Goal: Feedback & Contribution: Leave review/rating

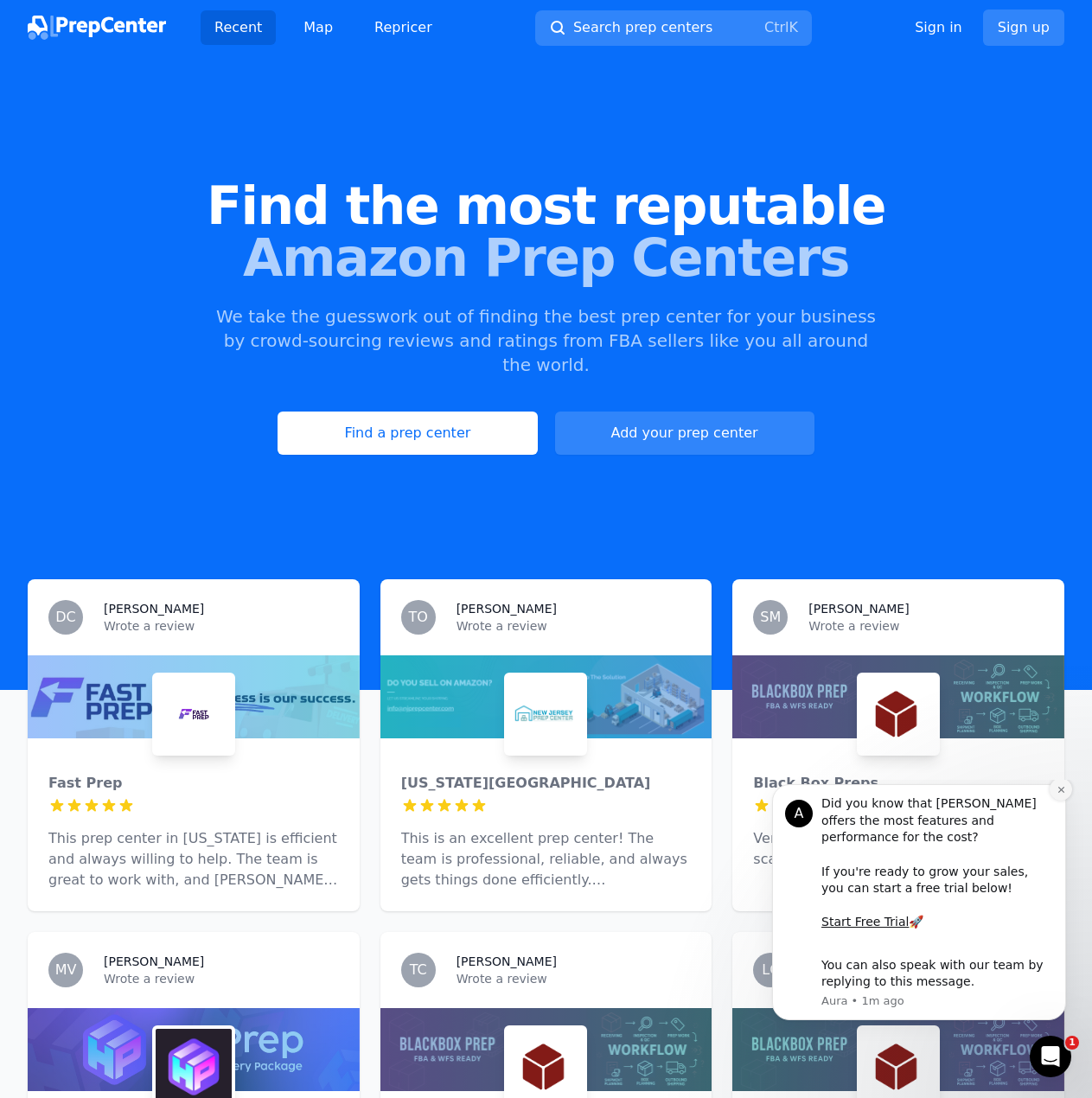
click at [1065, 801] on button "Dismiss notification" at bounding box center [1061, 790] width 23 height 23
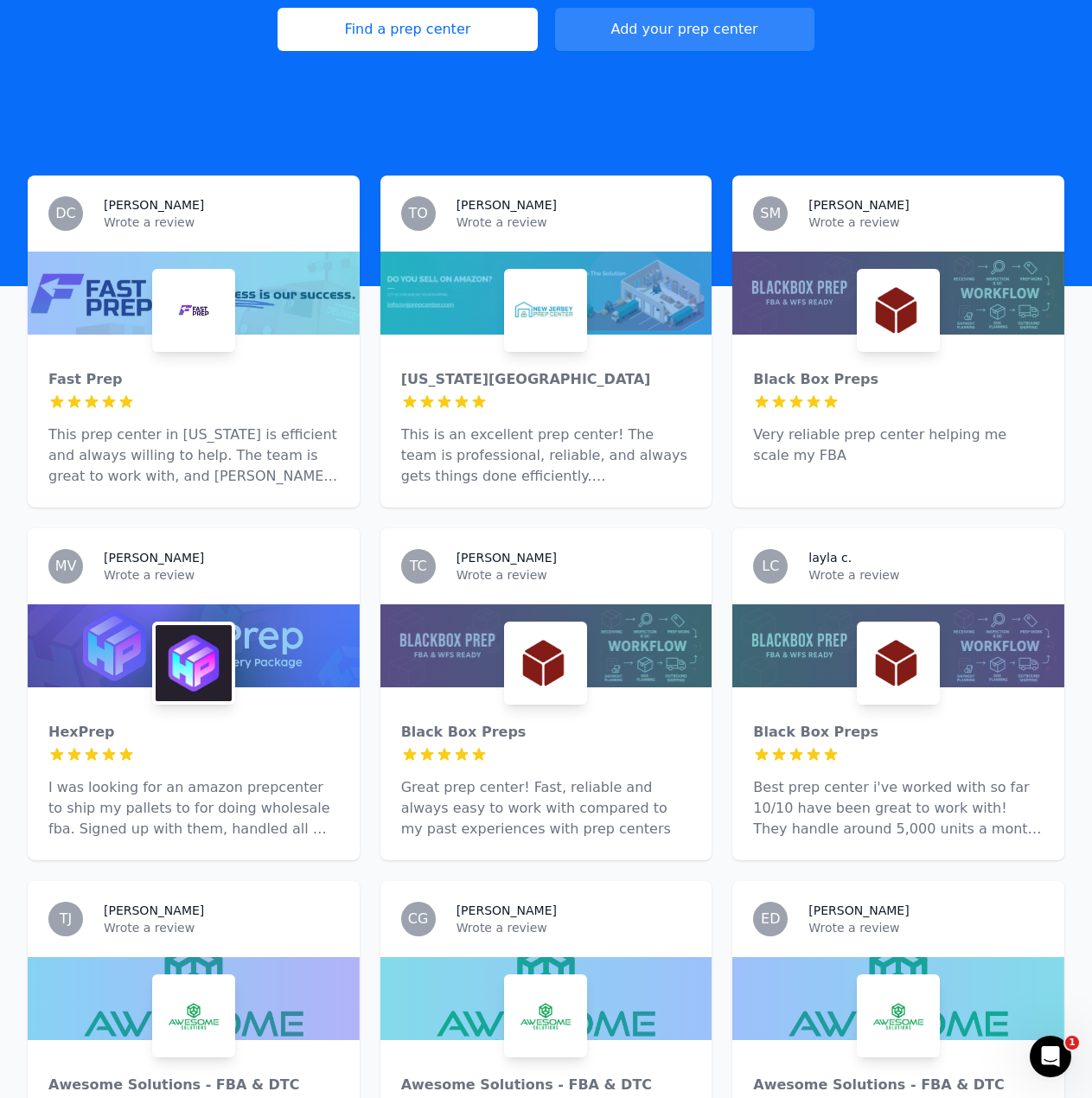
scroll to position [692, 0]
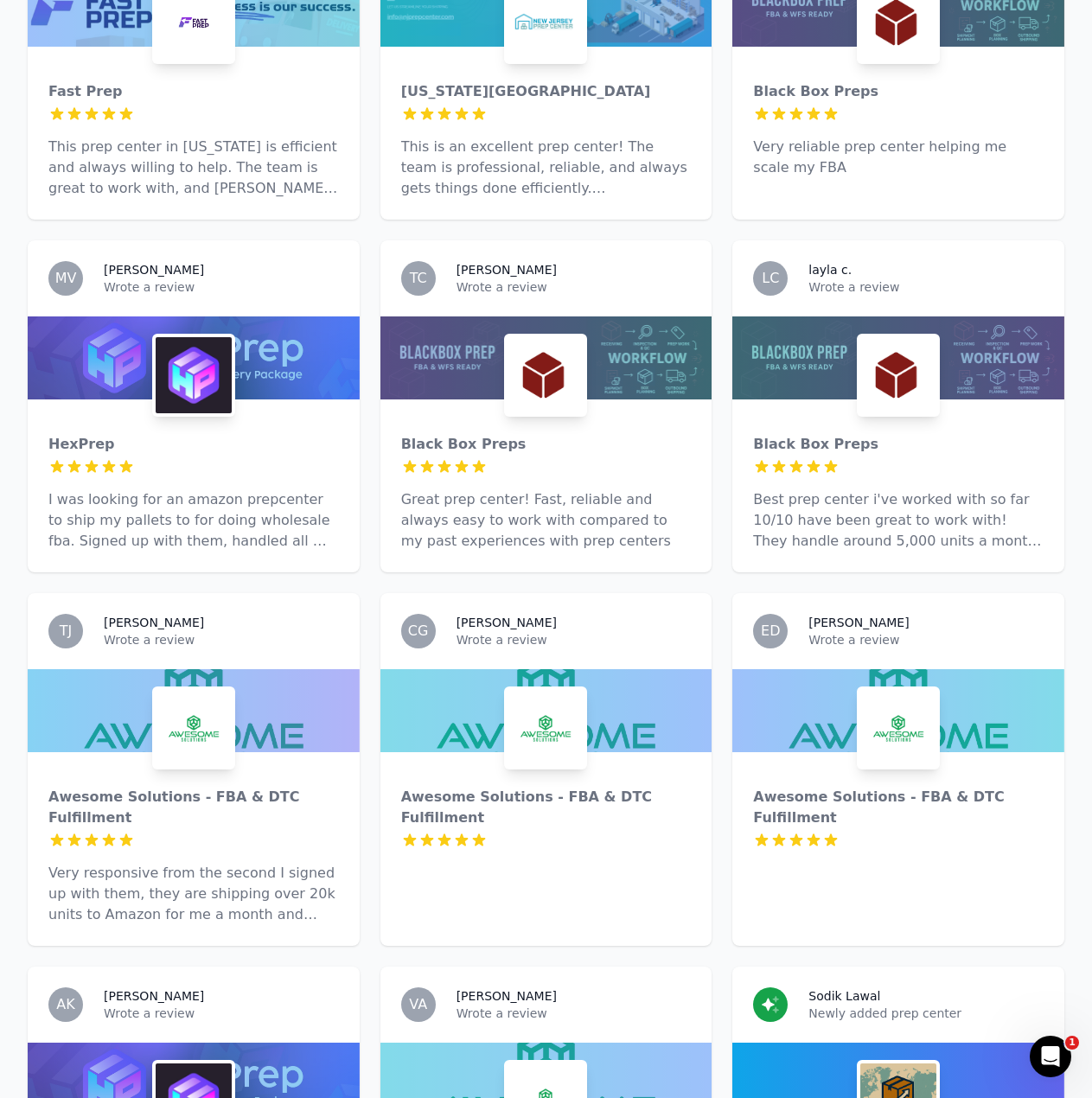
click at [201, 378] on img at bounding box center [193, 375] width 76 height 76
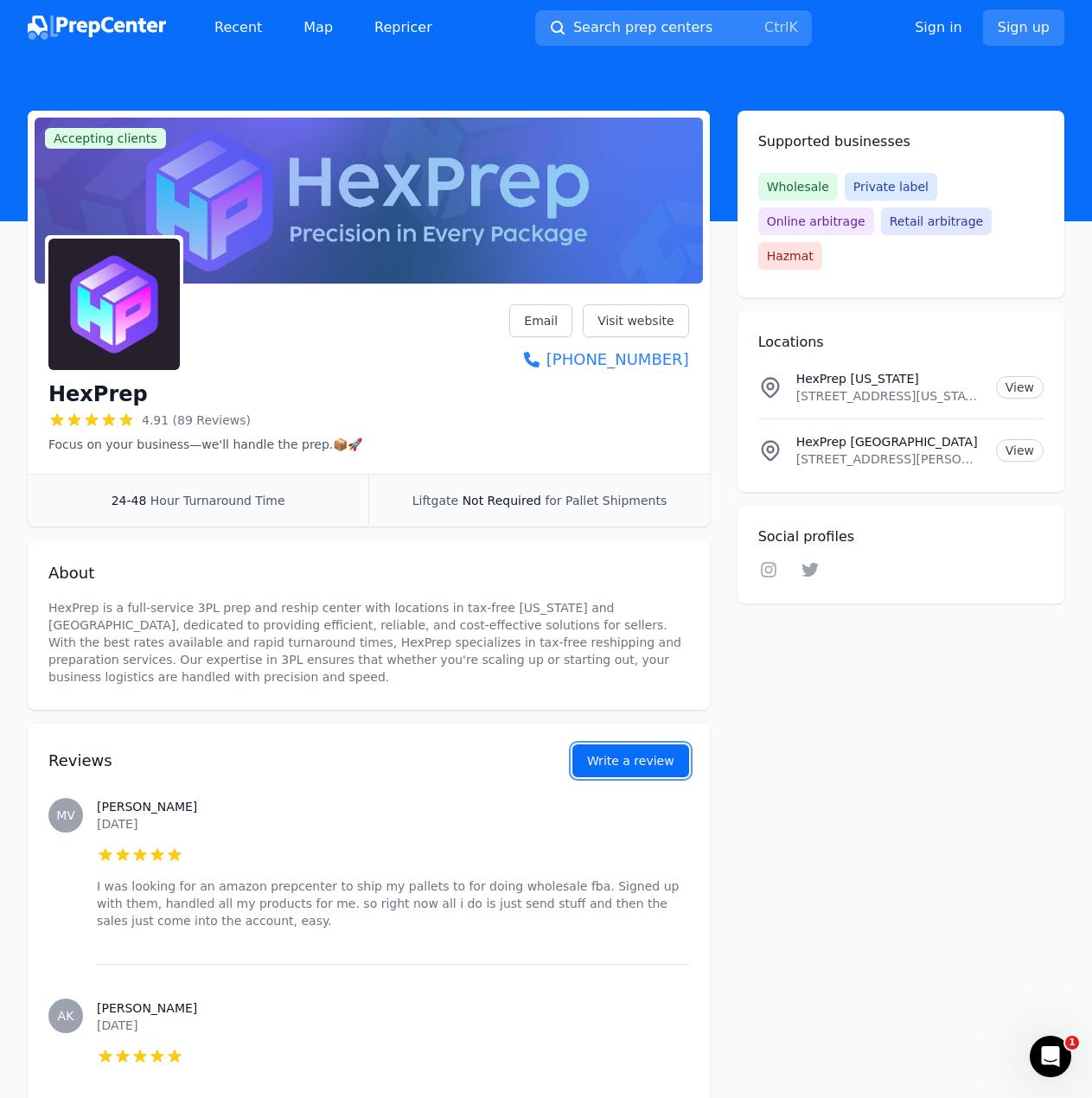
click at [643, 767] on link "Write a review" at bounding box center [630, 760] width 117 height 33
click at [646, 763] on link "Write a review" at bounding box center [630, 760] width 117 height 33
click at [1047, 35] on link "Sign up" at bounding box center [1024, 27] width 82 height 36
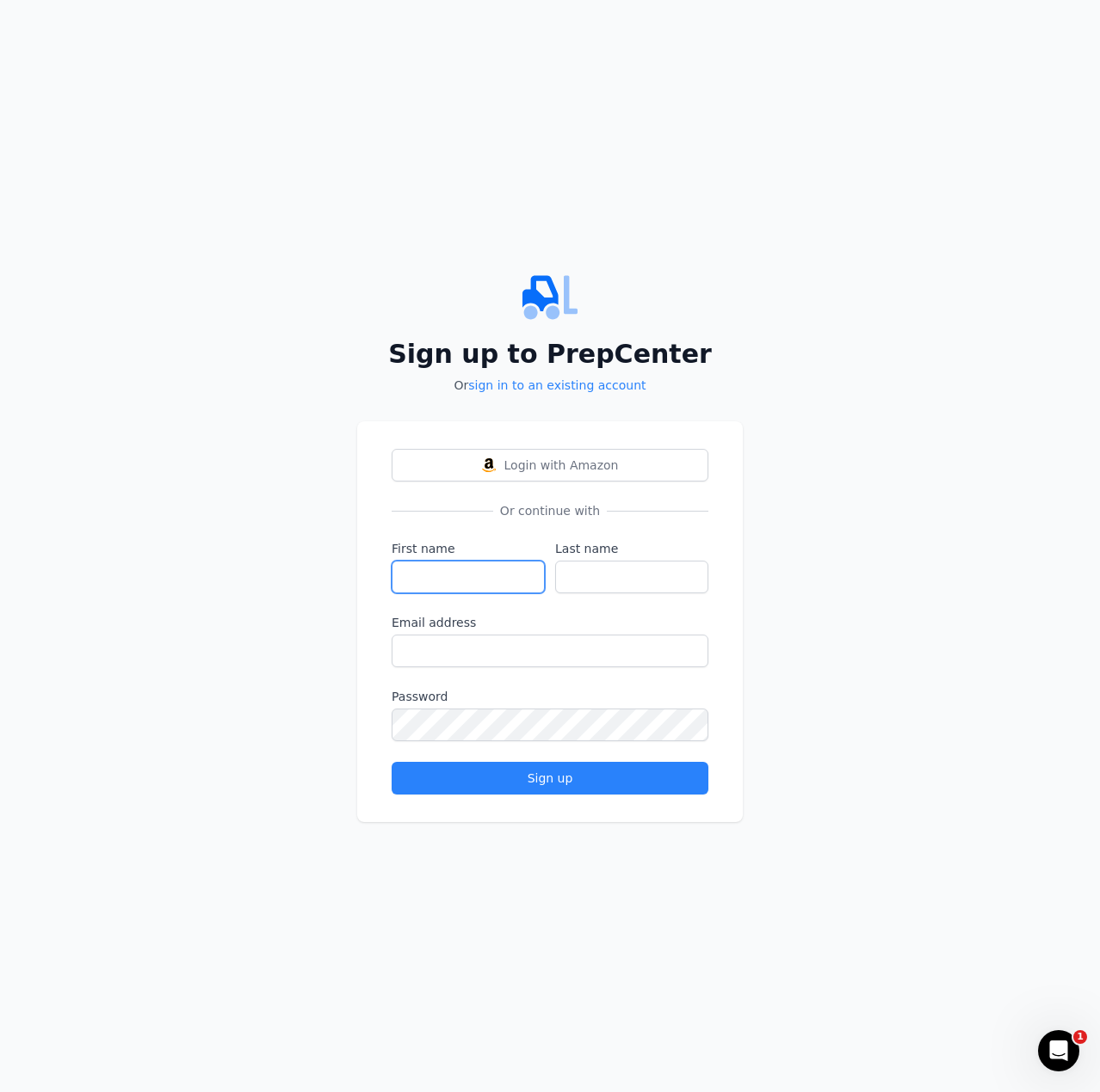
click at [458, 589] on input "First name" at bounding box center [468, 577] width 153 height 33
type input "Shakur"
type input "Oru"
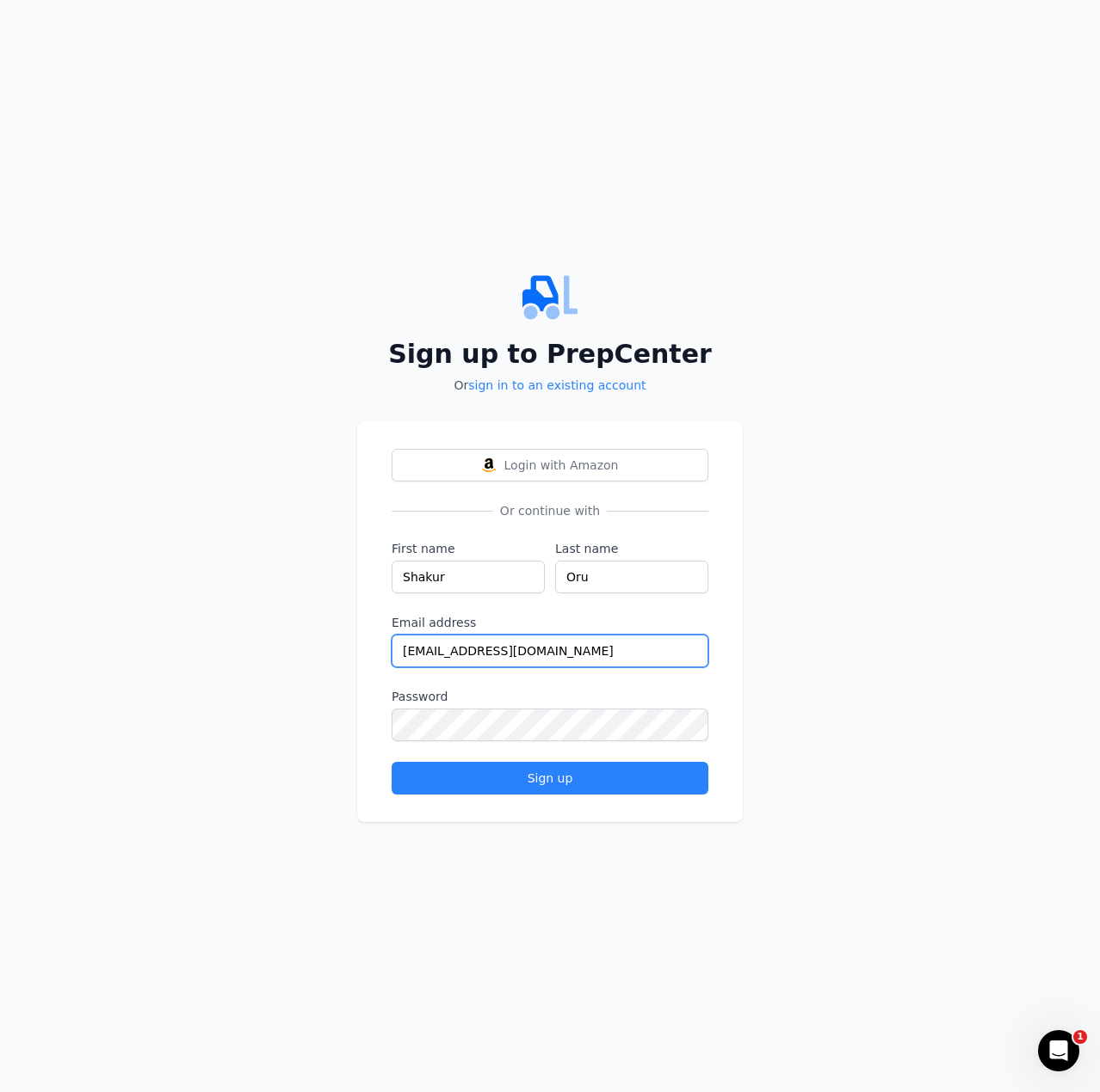
type input "[EMAIL_ADDRESS][DOMAIN_NAME]"
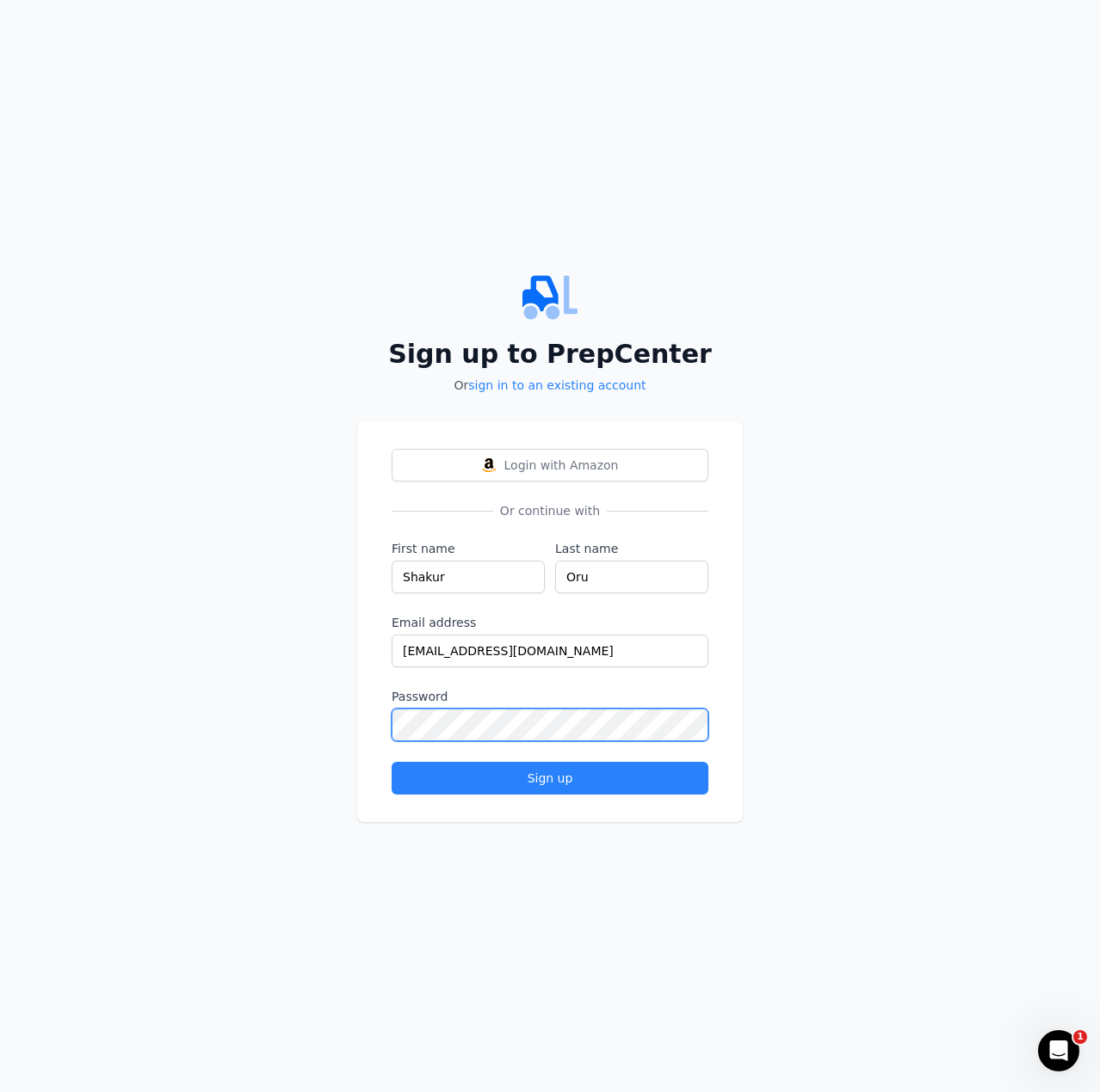
click at [392, 762] on button "Sign up" at bounding box center [550, 778] width 317 height 33
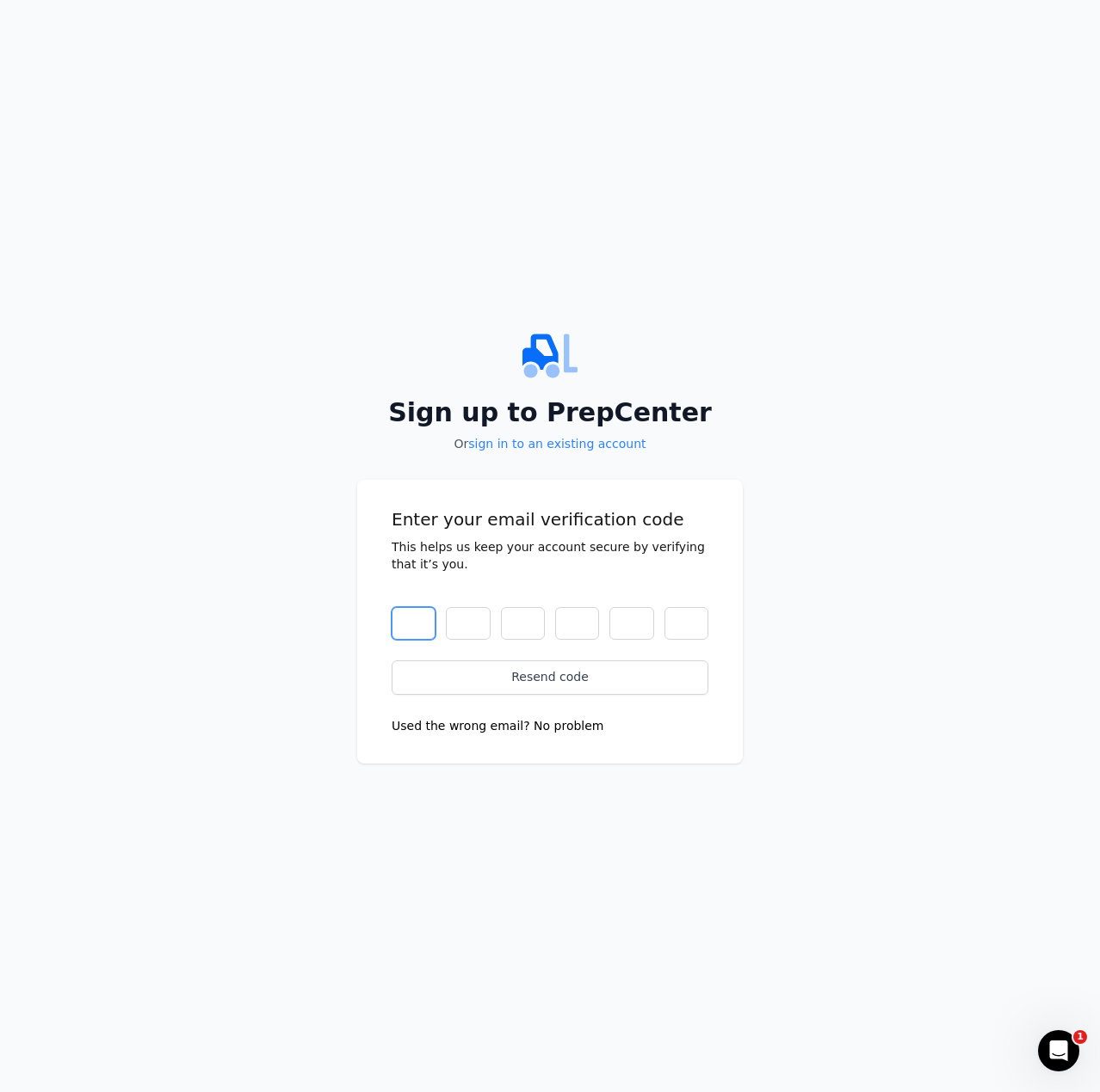
click at [423, 631] on input "text" at bounding box center [413, 623] width 44 height 33
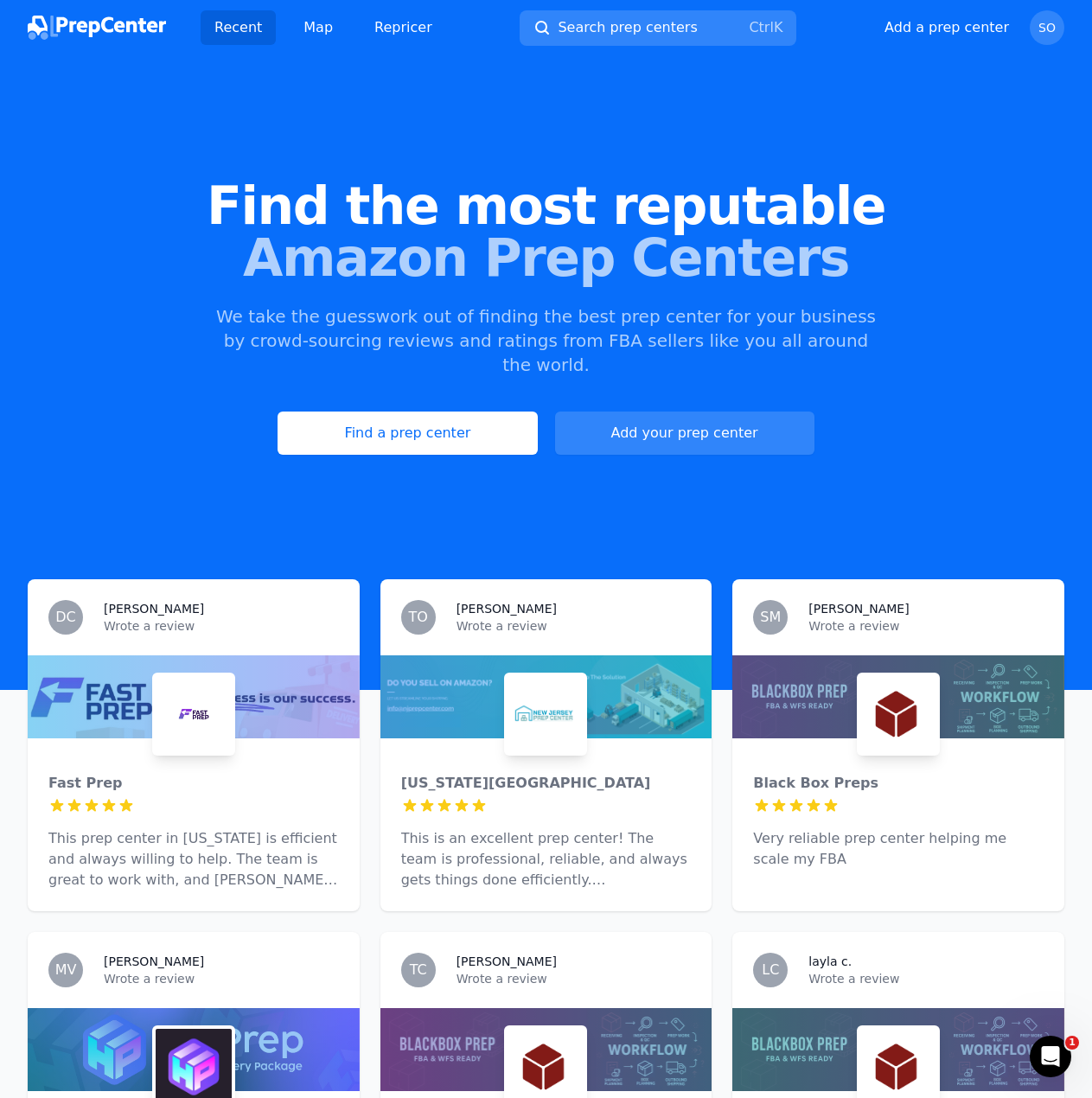
click at [527, 467] on div "Find the most reputable Amazon Prep Centers We take the guesswork out of findin…" at bounding box center [546, 318] width 1092 height 468
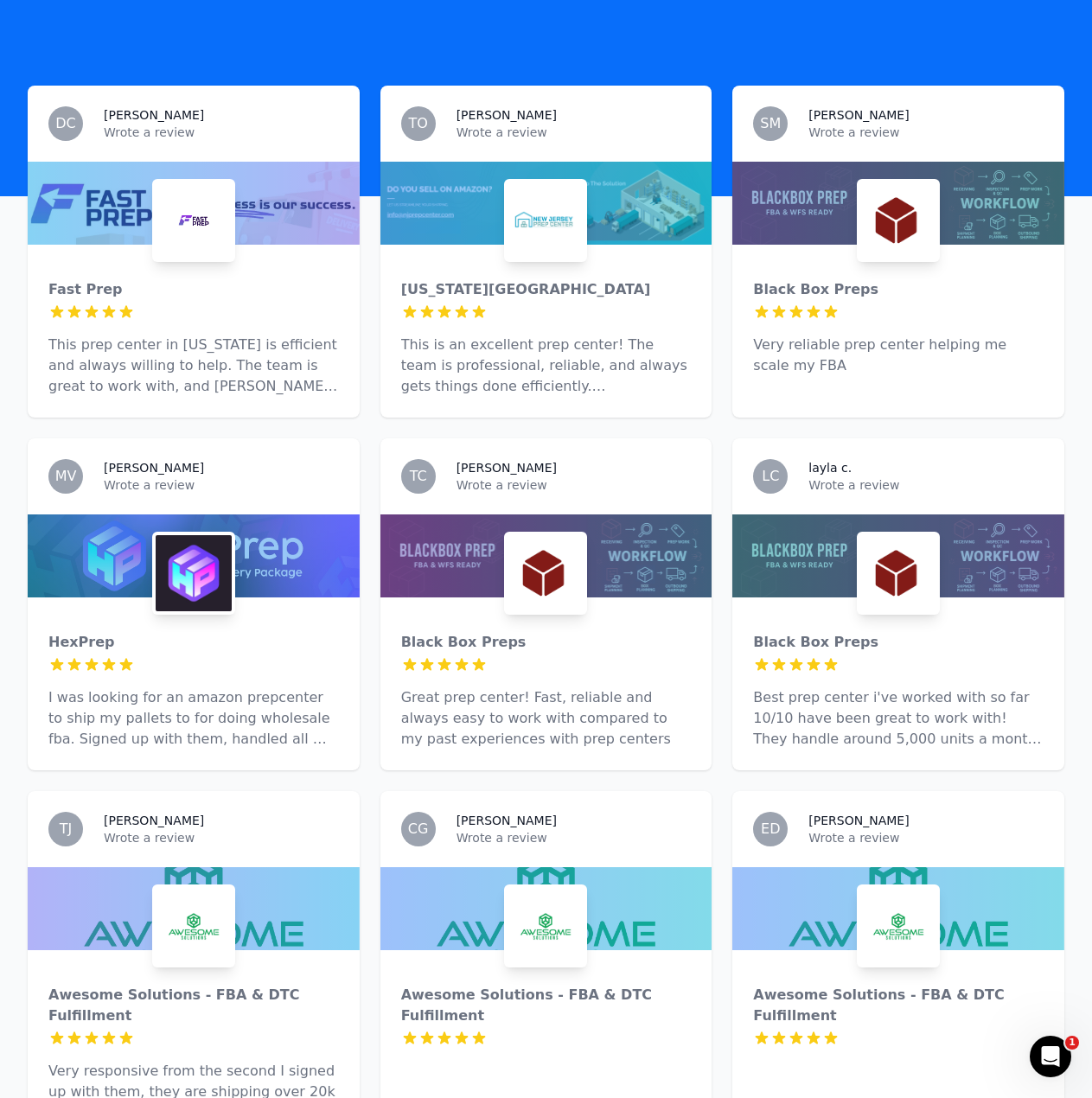
scroll to position [519, 0]
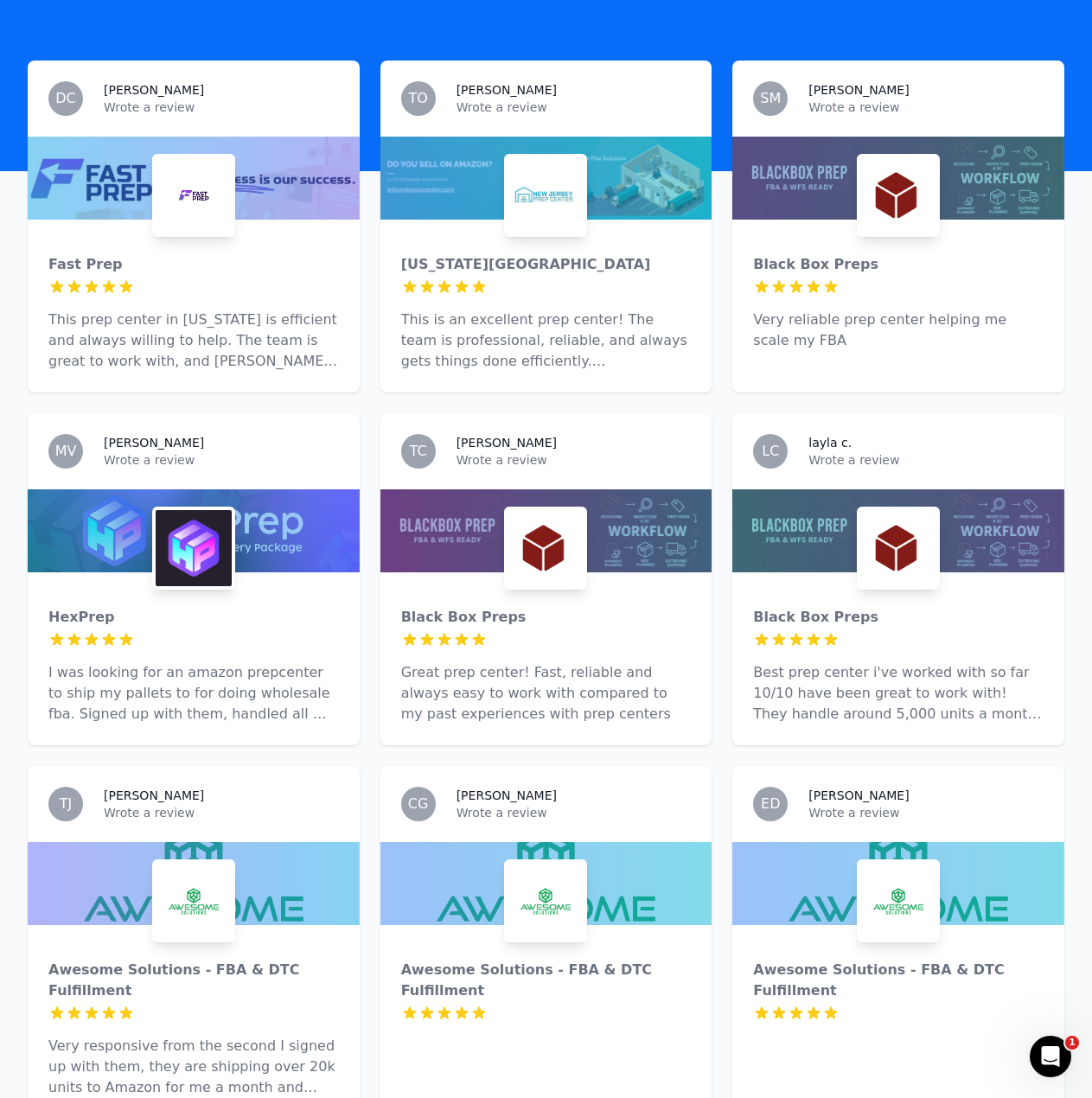
click at [202, 540] on img at bounding box center [193, 548] width 76 height 76
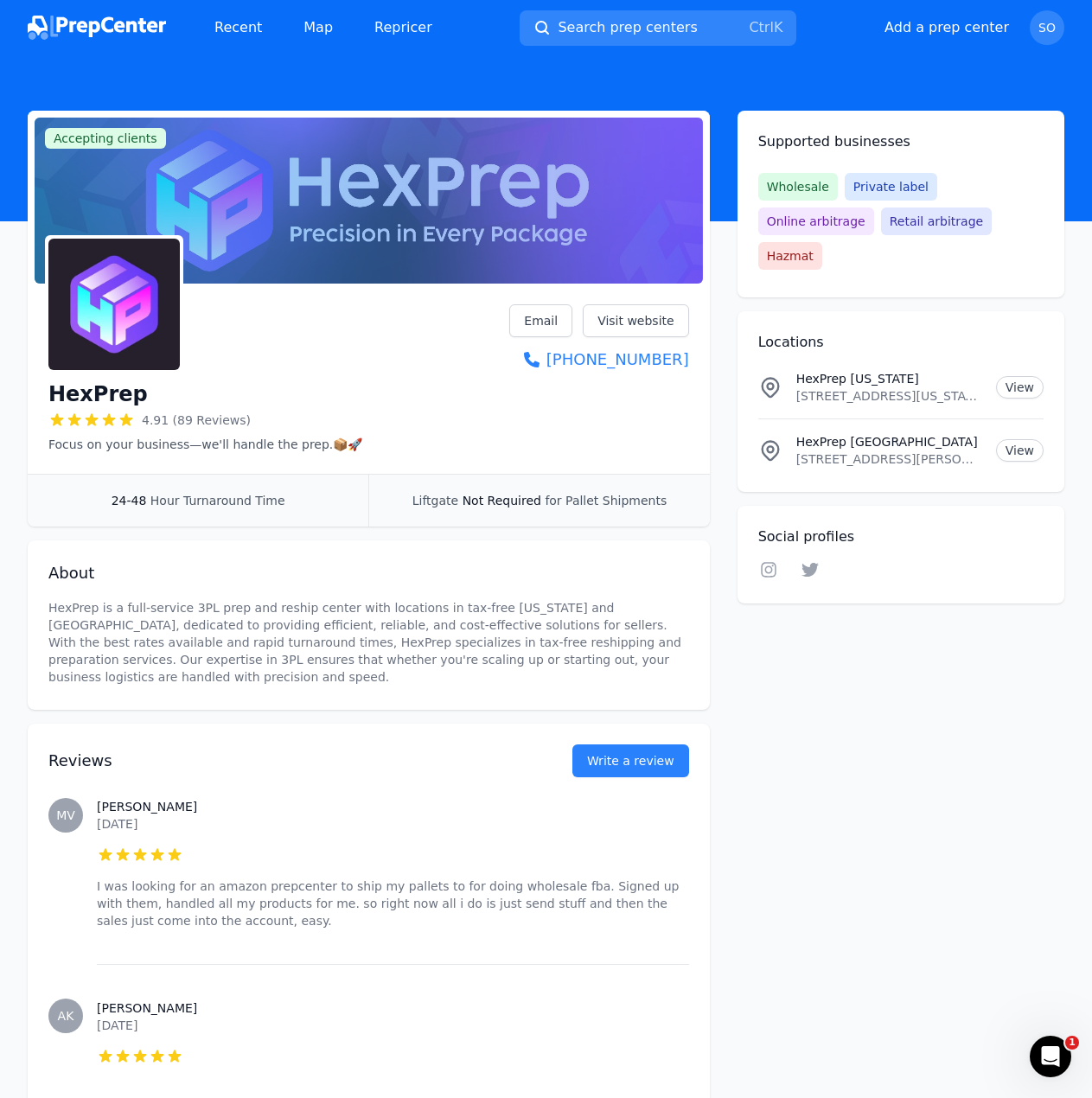
click at [103, 26] on img at bounding box center [97, 27] width 138 height 25
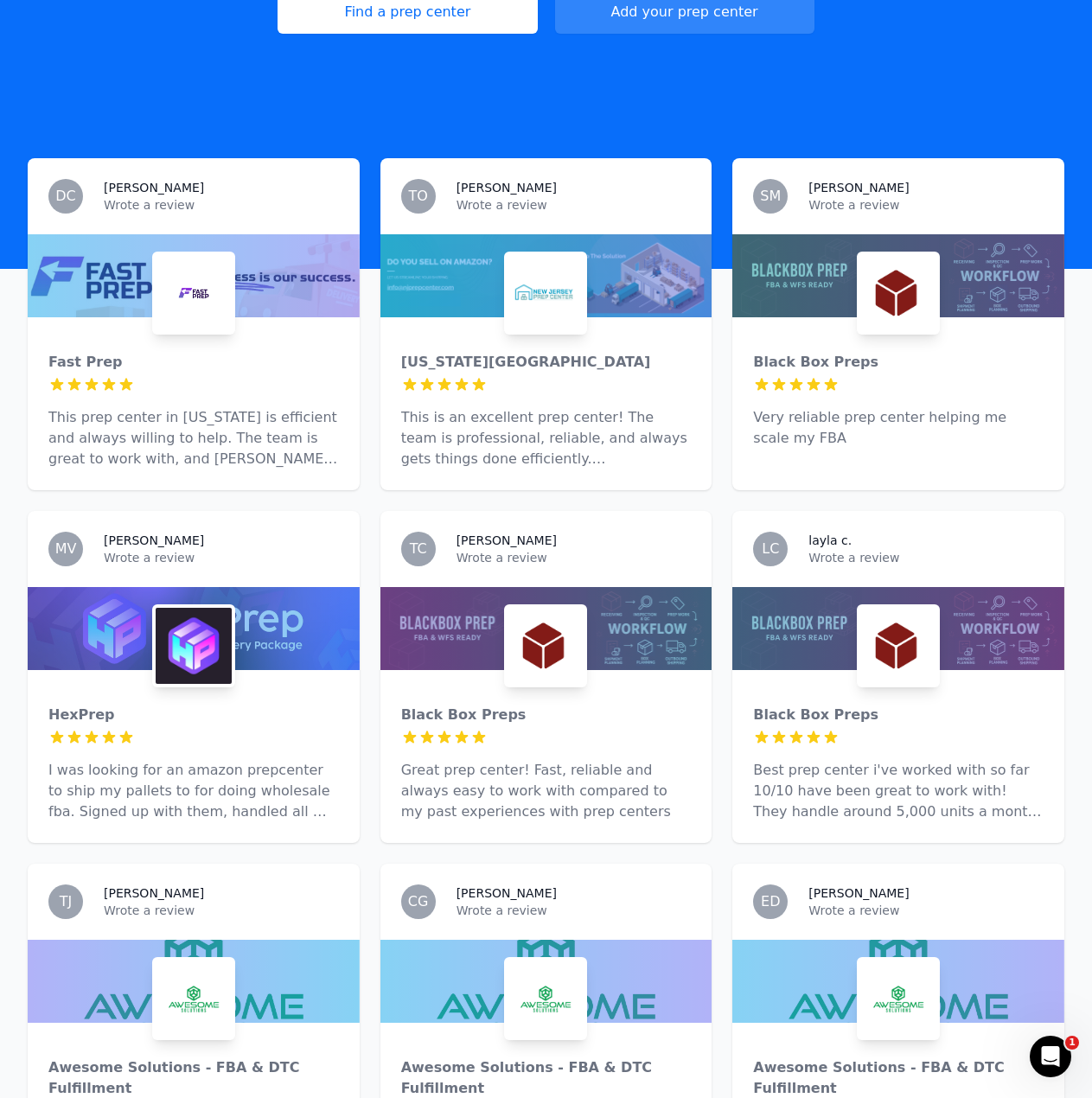
scroll to position [432, 0]
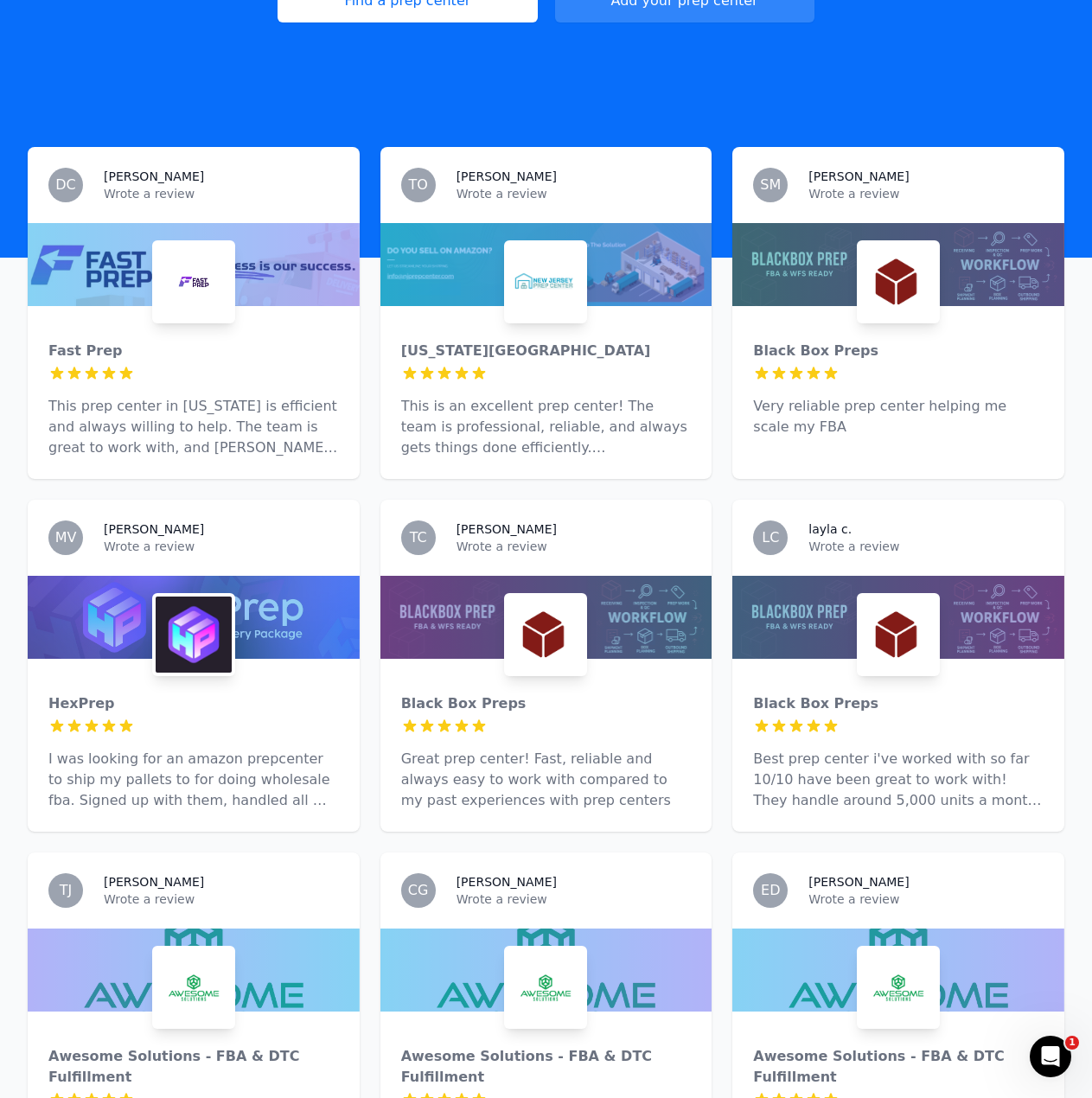
click at [195, 603] on img at bounding box center [193, 634] width 76 height 76
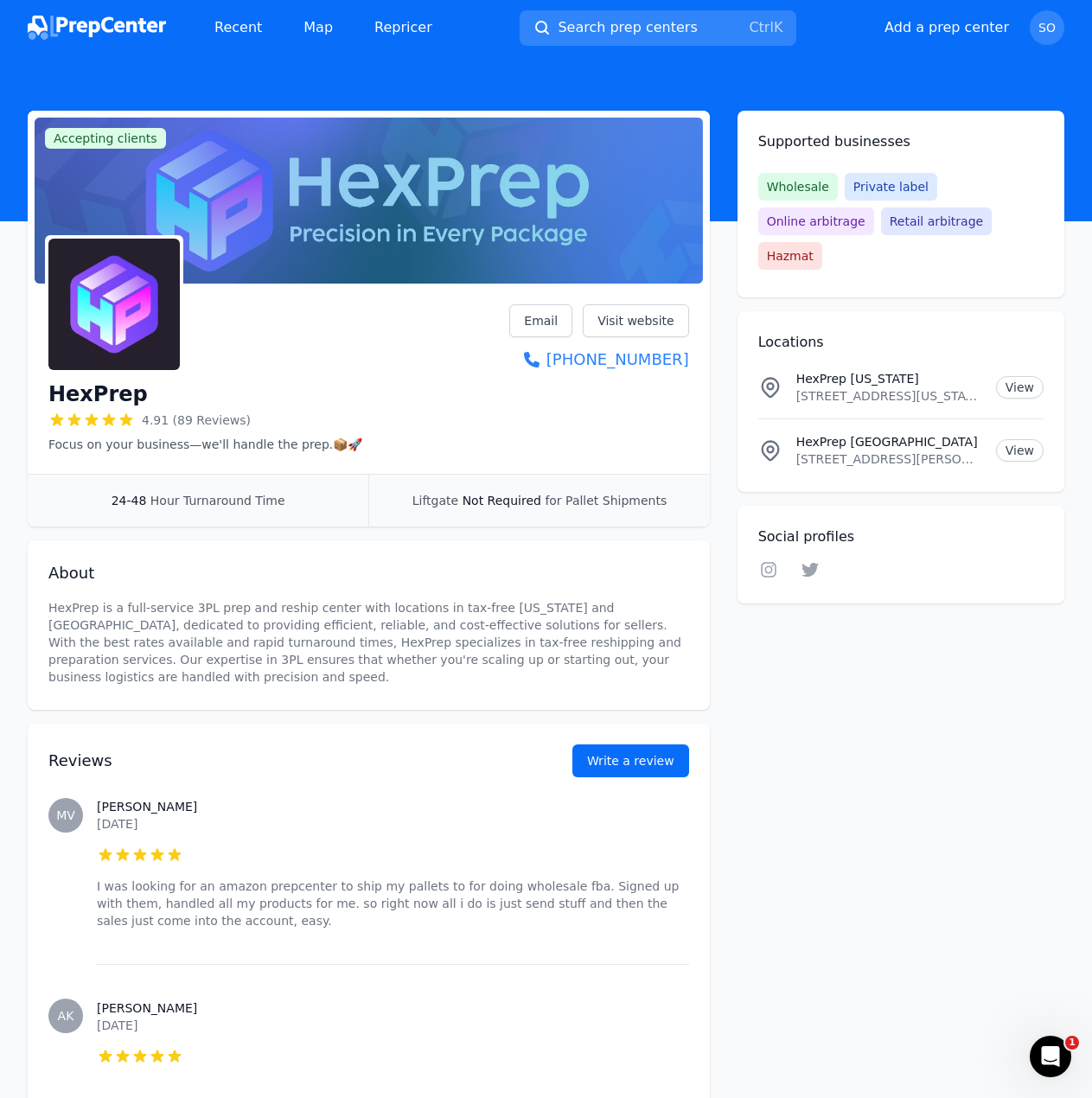
click at [582, 745] on div "Reviews Write a review" at bounding box center [369, 750] width 641 height 54
click at [586, 747] on button "Write a review" at bounding box center [630, 760] width 117 height 33
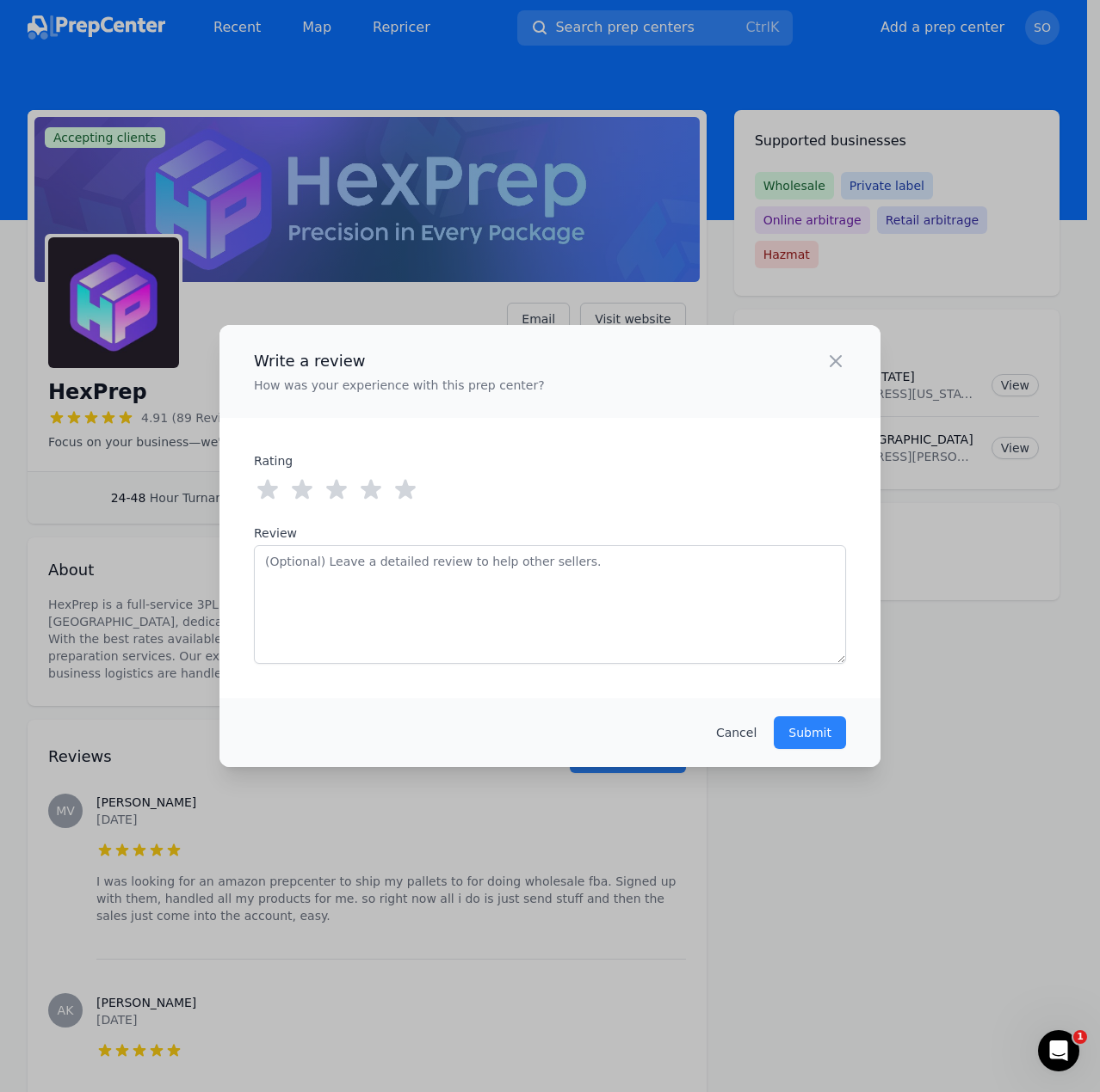
click at [413, 483] on icon at bounding box center [405, 489] width 27 height 27
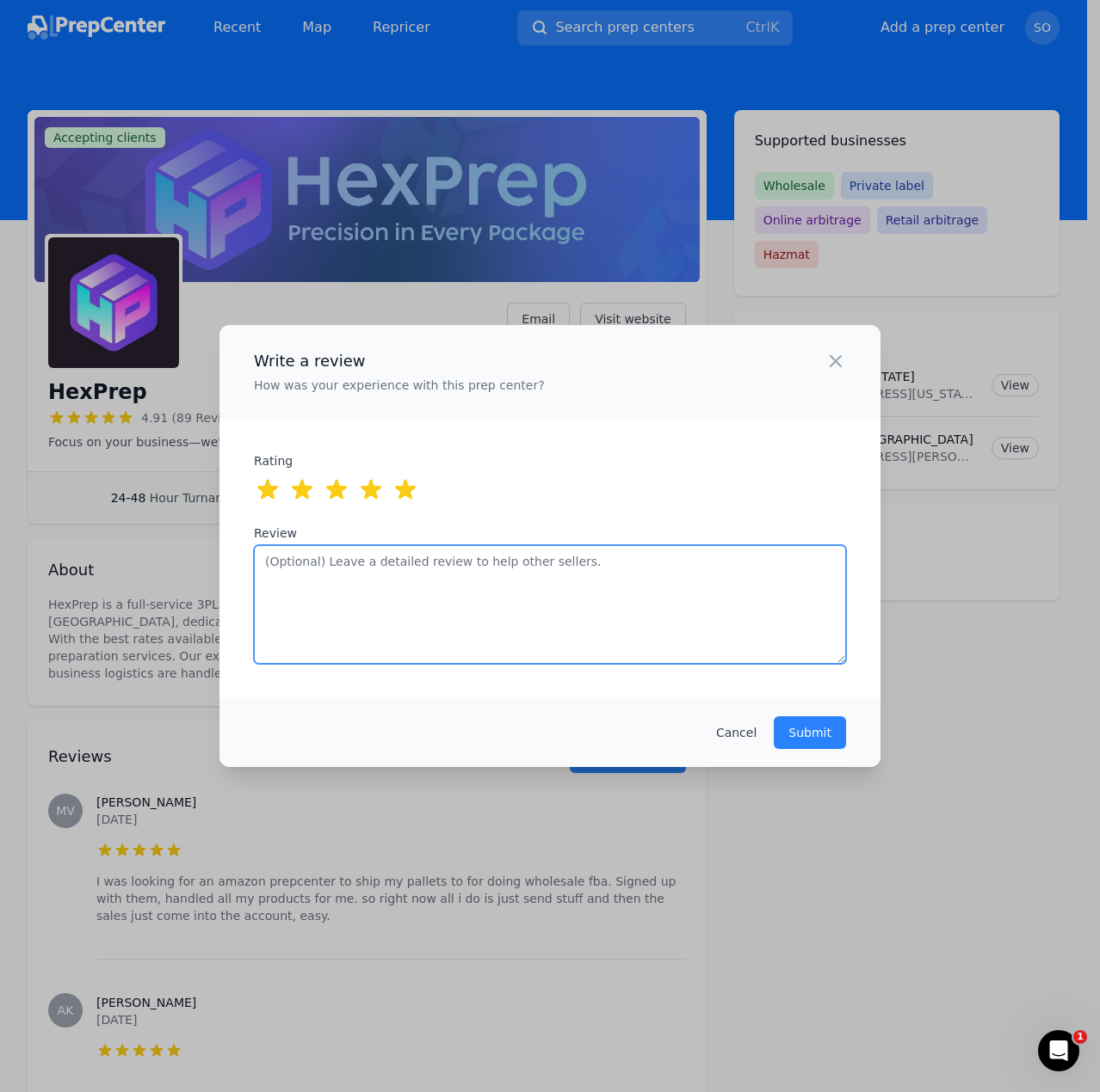
click at [485, 584] on textarea "Review" at bounding box center [550, 604] width 592 height 119
type textarea "professional, reliable, fast, not sure what else to say . My tasks just get don…"
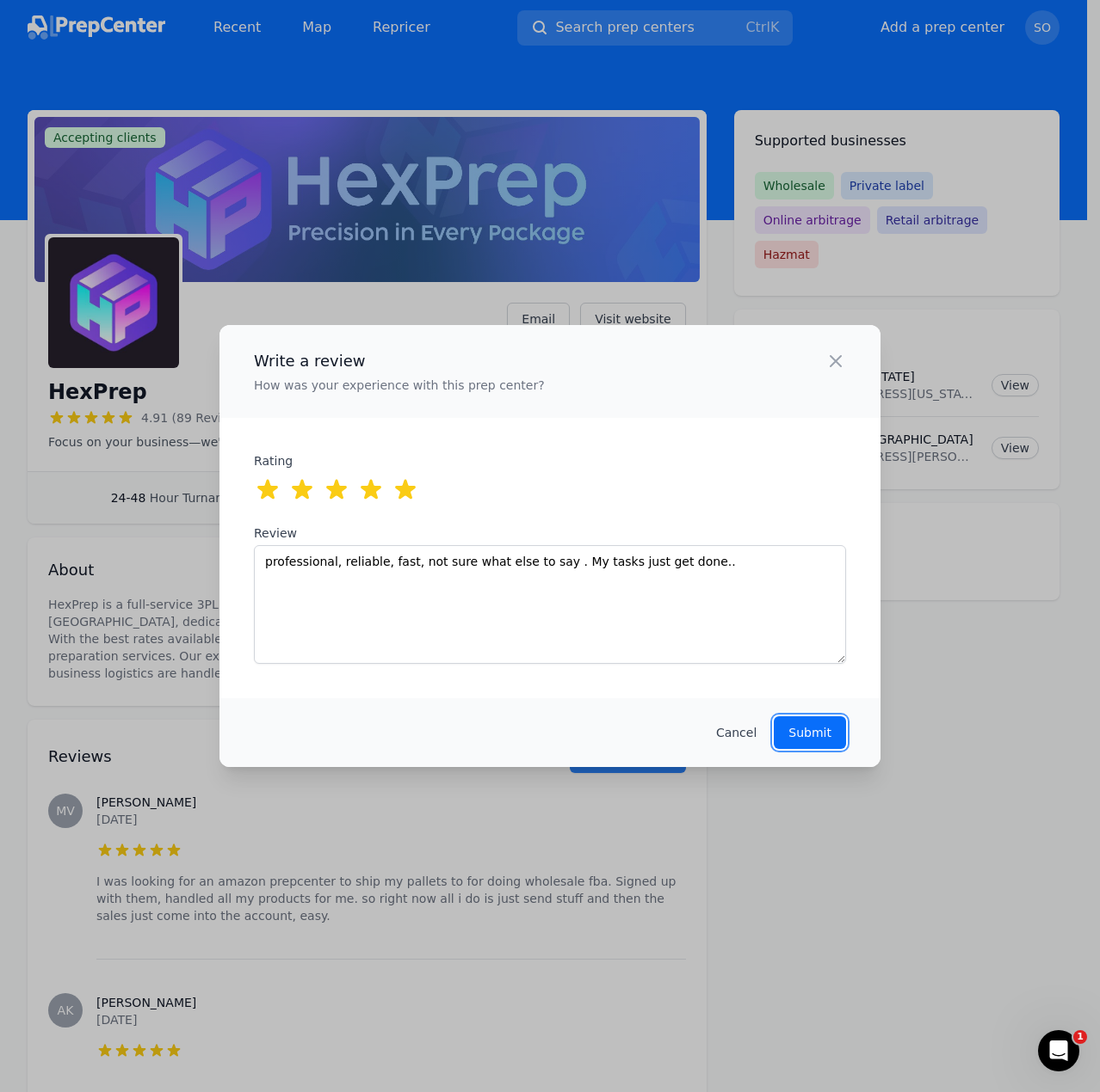
click at [842, 734] on button "Submit" at bounding box center [809, 733] width 73 height 33
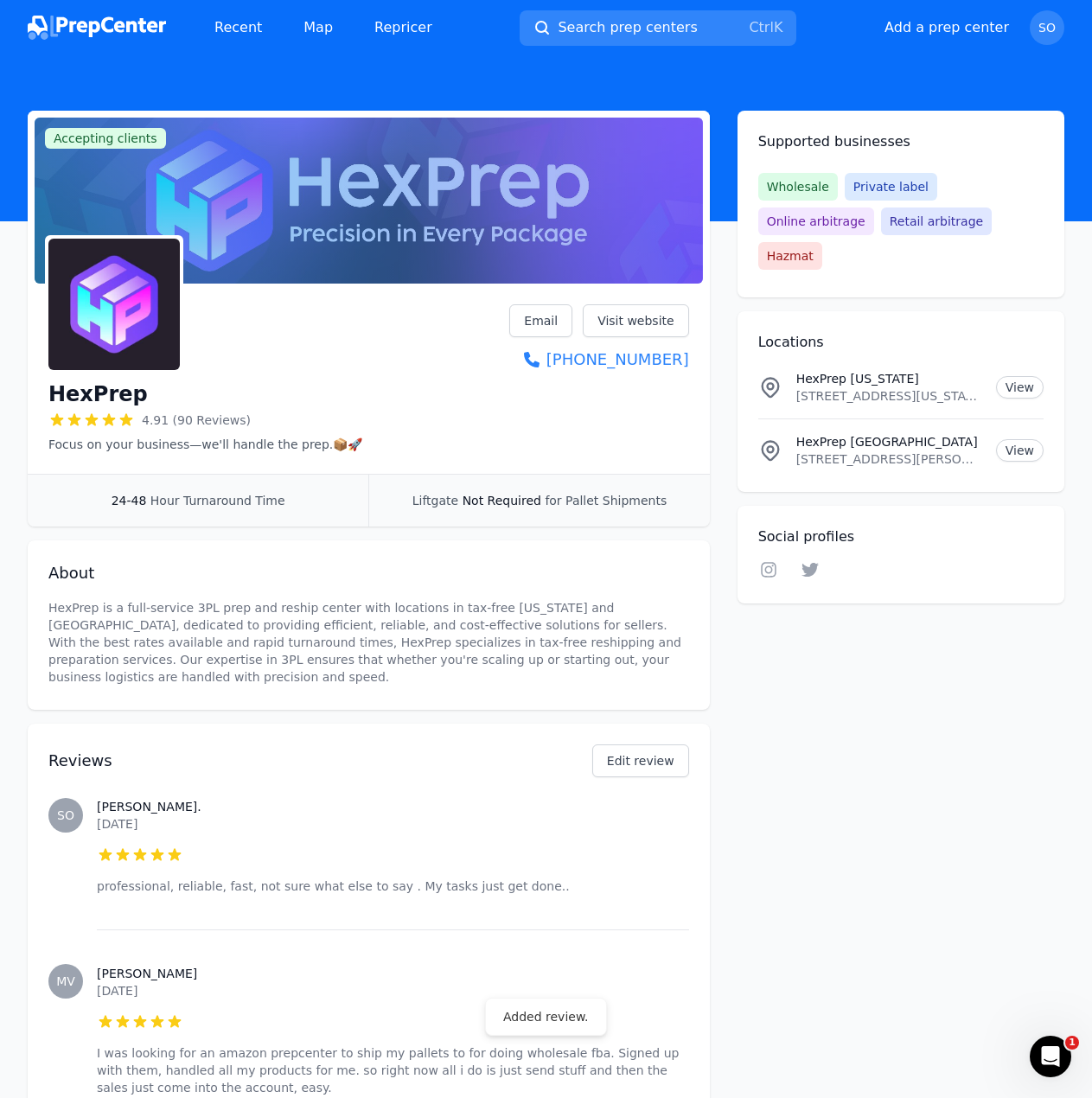
click at [118, 28] on img at bounding box center [97, 27] width 138 height 25
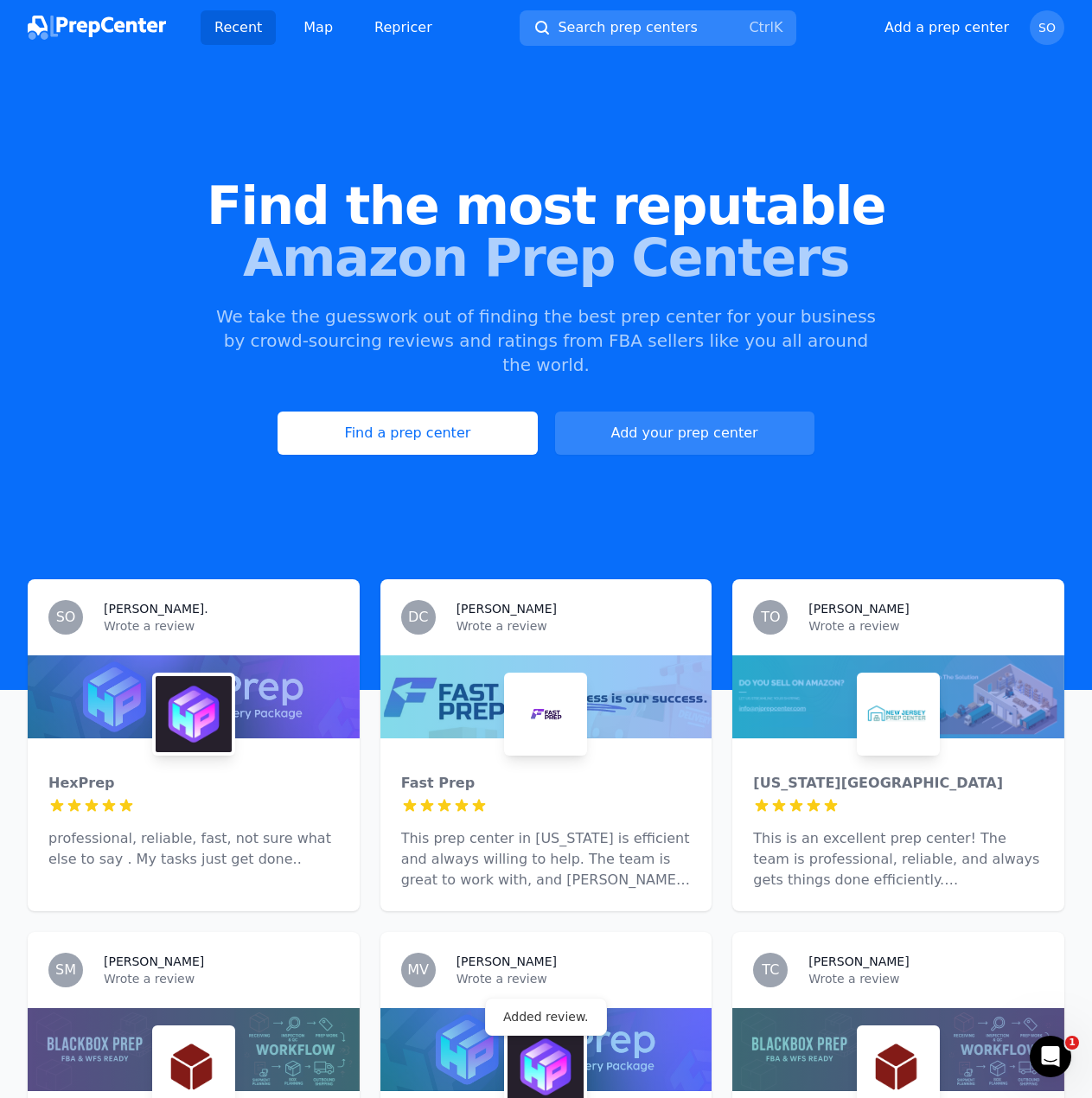
click at [171, 695] on img at bounding box center [193, 714] width 76 height 76
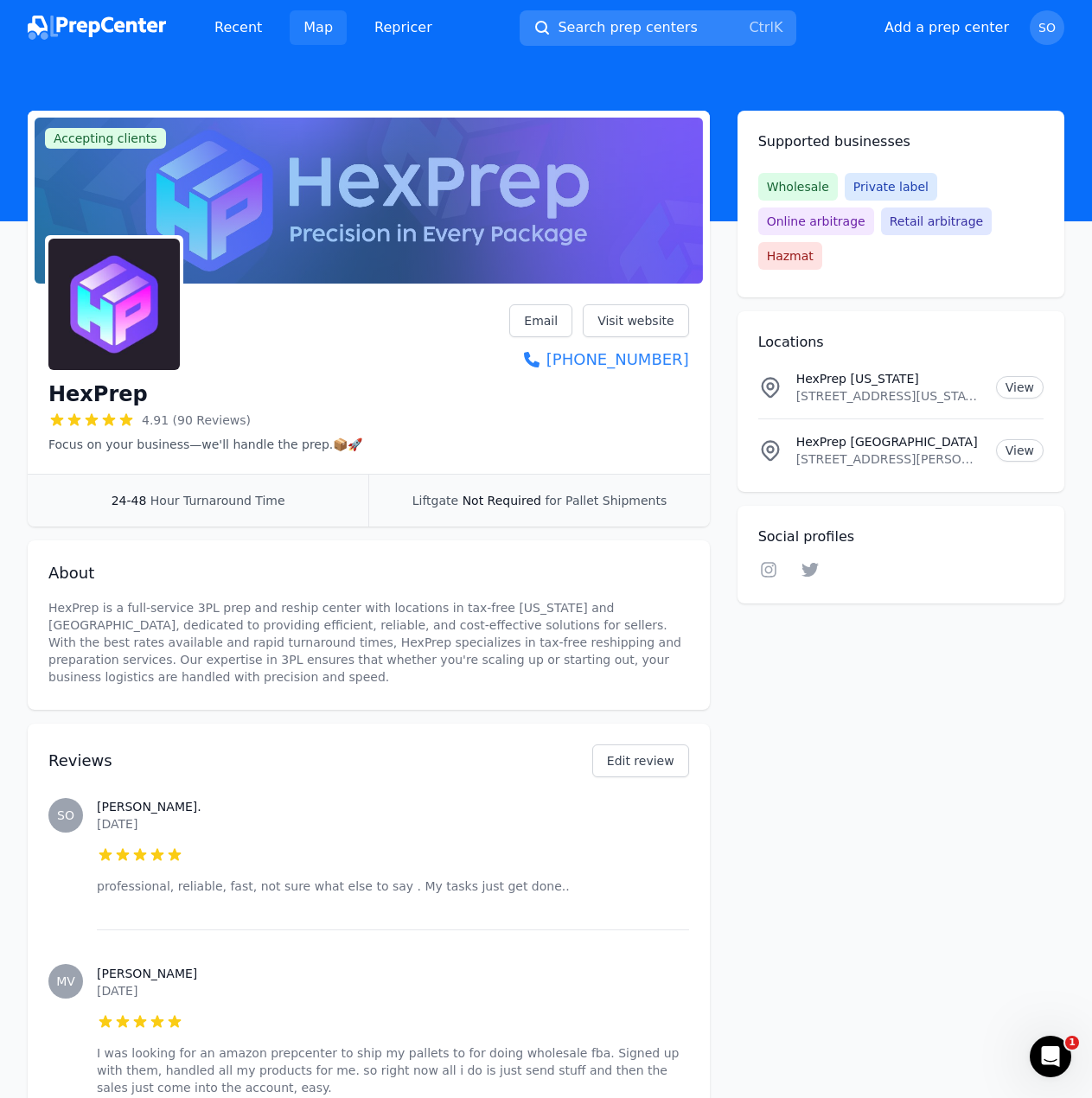
click at [321, 29] on link "Map" at bounding box center [318, 27] width 57 height 34
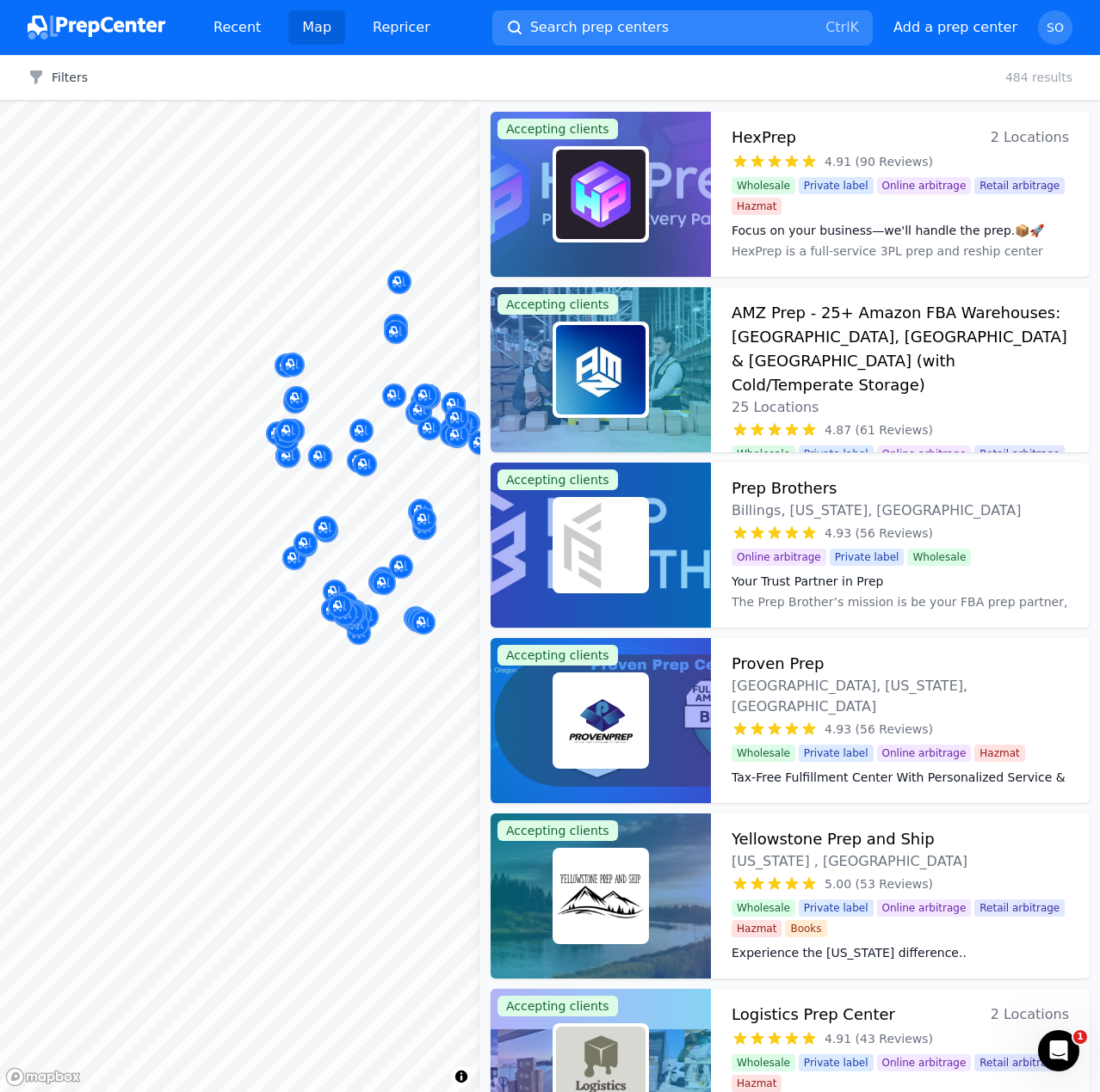
click at [485, 730] on div "Map © Mapbox © OpenStreetMap Improve this map Accepting clients HexPrep 2 Locat…" at bounding box center [550, 597] width 1100 height 991
